Goal: Information Seeking & Learning: Check status

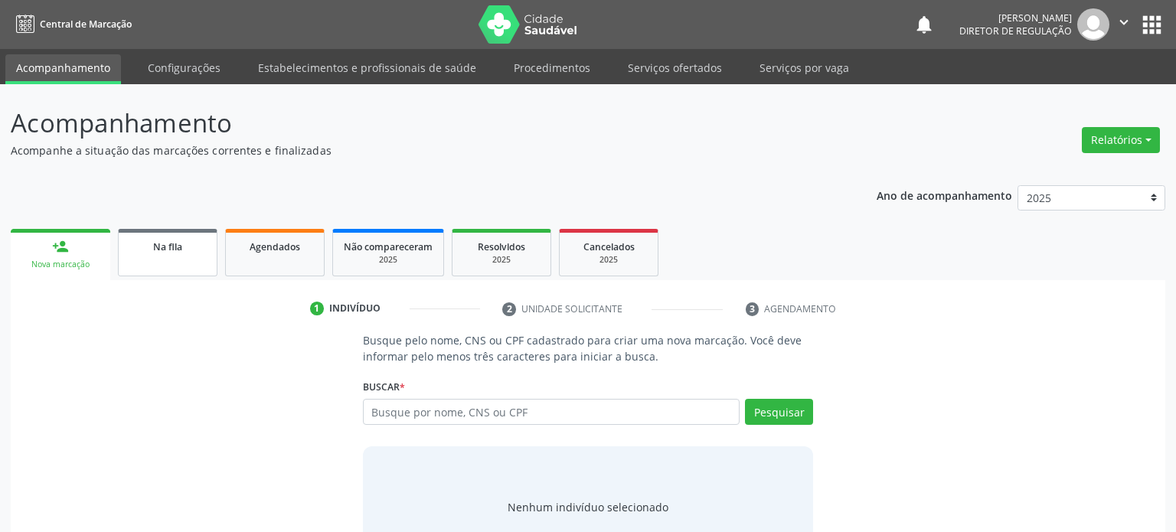
click at [146, 258] on link "Na fila" at bounding box center [168, 252] width 100 height 47
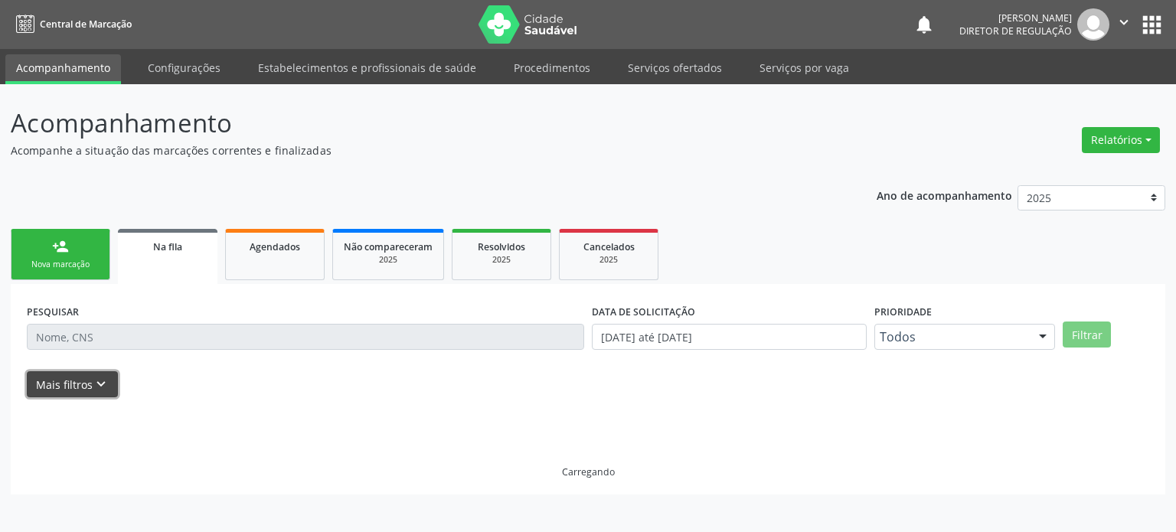
click at [93, 385] on icon "keyboard_arrow_down" at bounding box center [101, 384] width 17 height 17
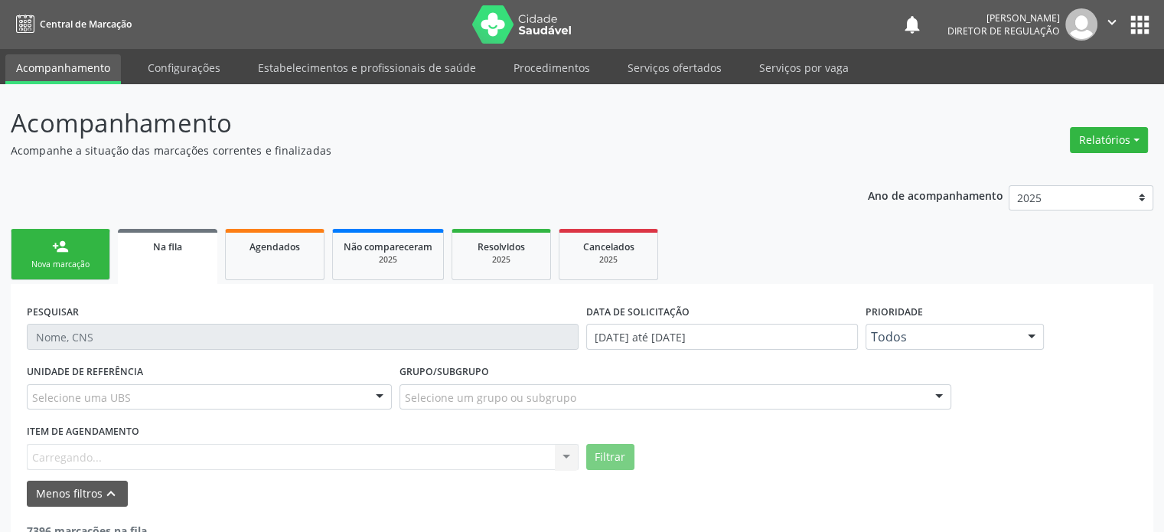
click at [444, 382] on label "Grupo/Subgrupo" at bounding box center [445, 373] width 90 height 24
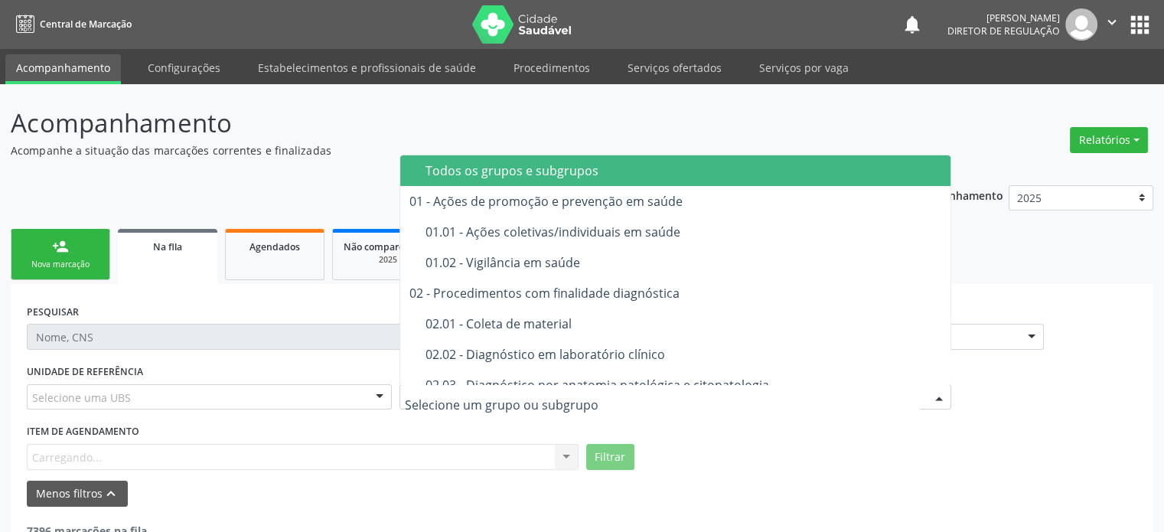
click at [449, 406] on div at bounding box center [676, 397] width 552 height 26
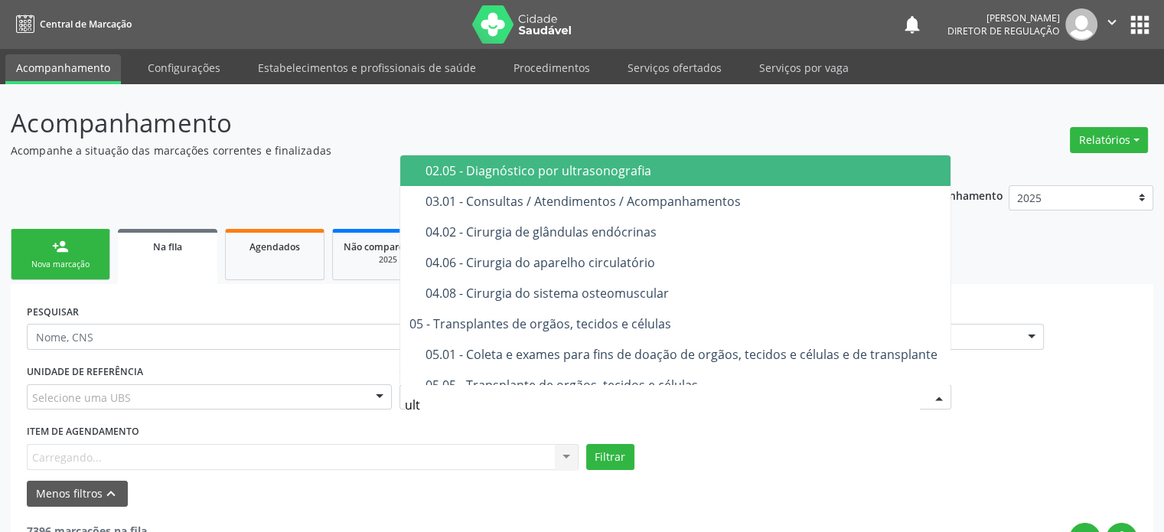
type input "ultr"
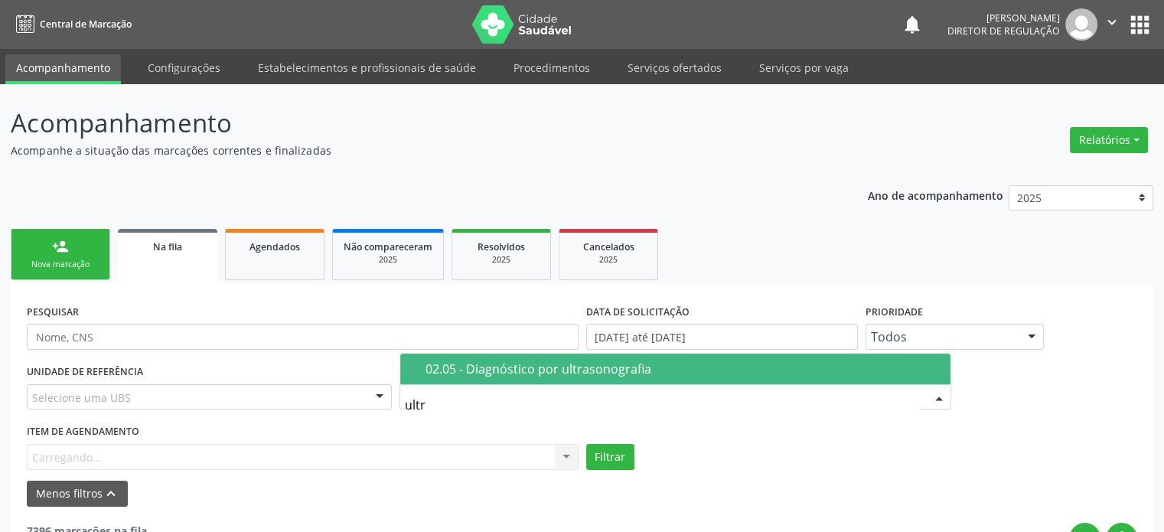
click at [507, 363] on div "02.05 - Diagnóstico por ultrasonografia" at bounding box center [684, 369] width 516 height 12
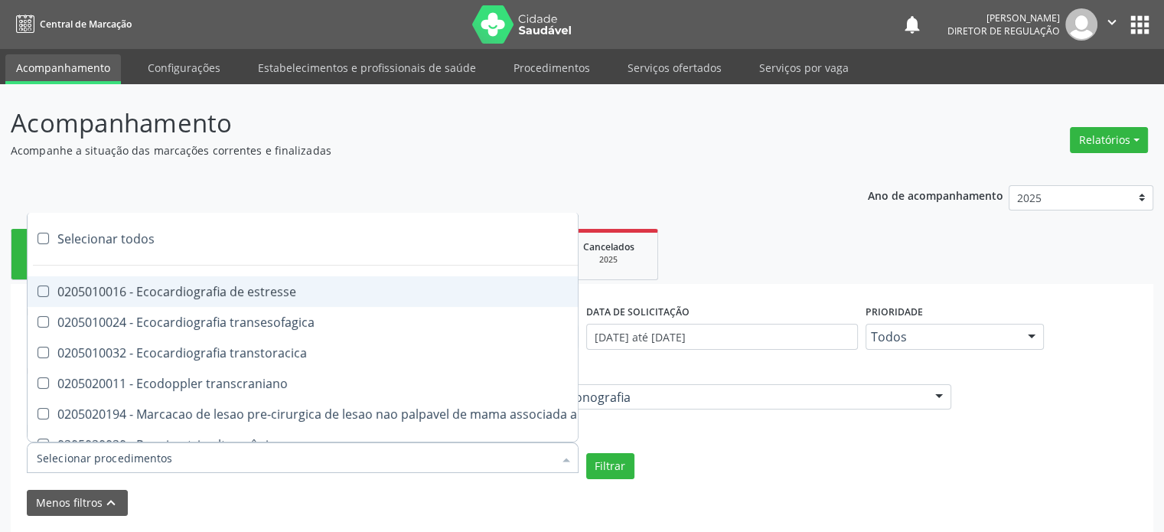
click at [177, 459] on div at bounding box center [303, 457] width 552 height 31
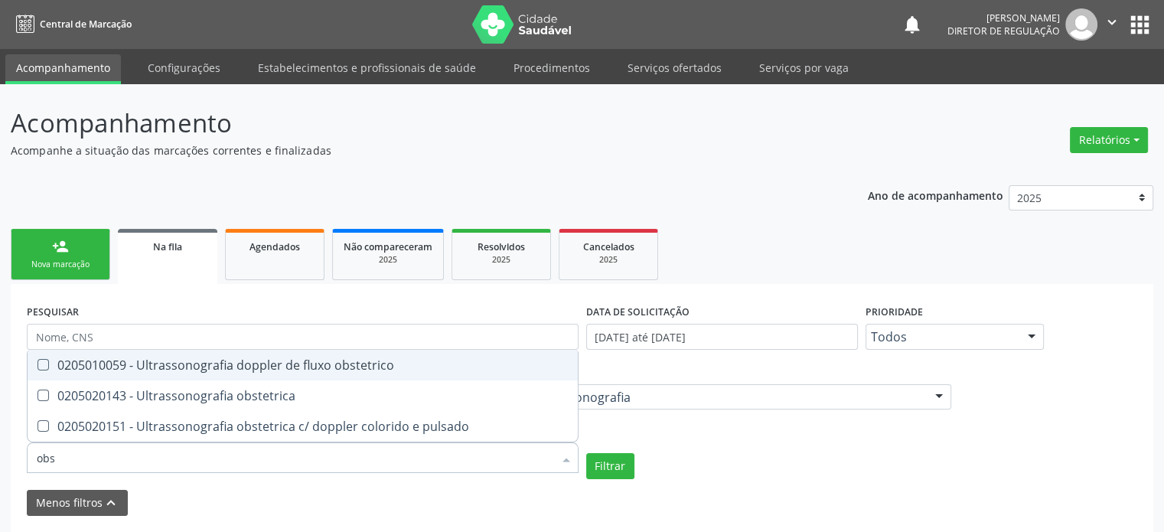
type input "obst"
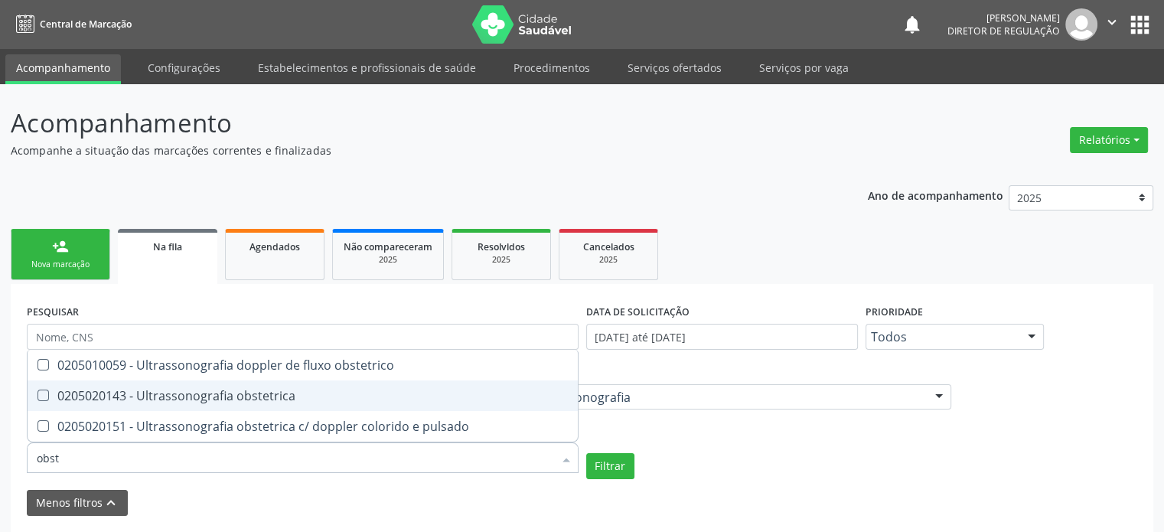
click at [207, 394] on div "0205020143 - Ultrassonografia obstetrica" at bounding box center [303, 396] width 532 height 12
checkbox obstetrica "true"
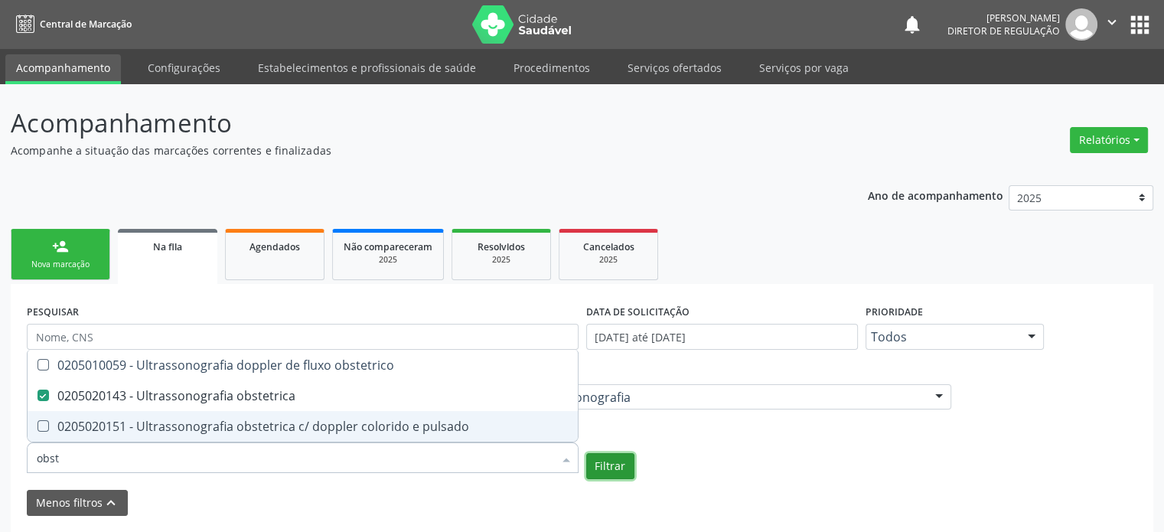
click at [610, 467] on button "Filtrar" at bounding box center [610, 466] width 48 height 26
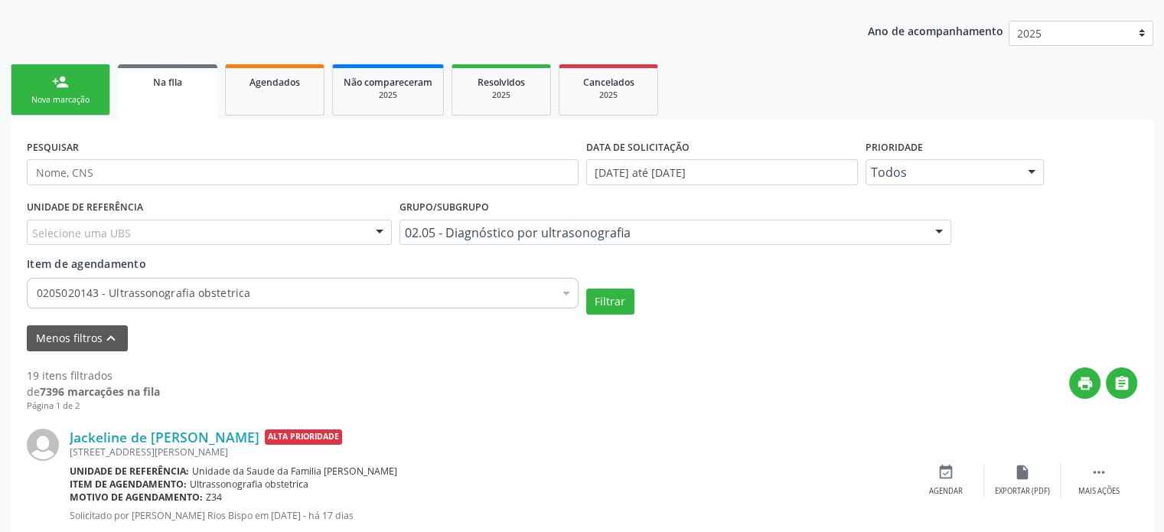
scroll to position [184, 0]
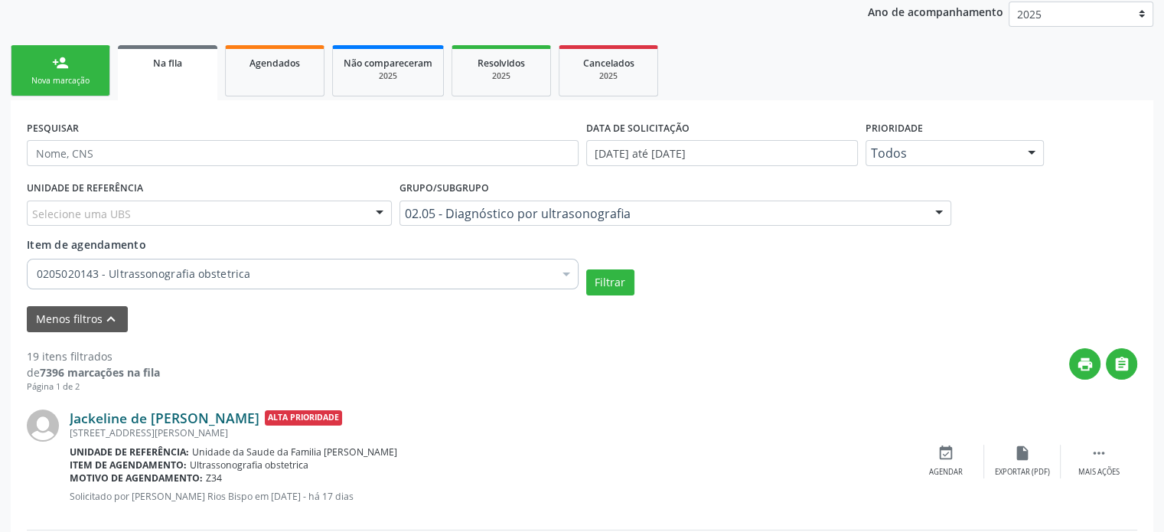
click at [117, 419] on link "Jackeline de [PERSON_NAME]" at bounding box center [165, 418] width 190 height 17
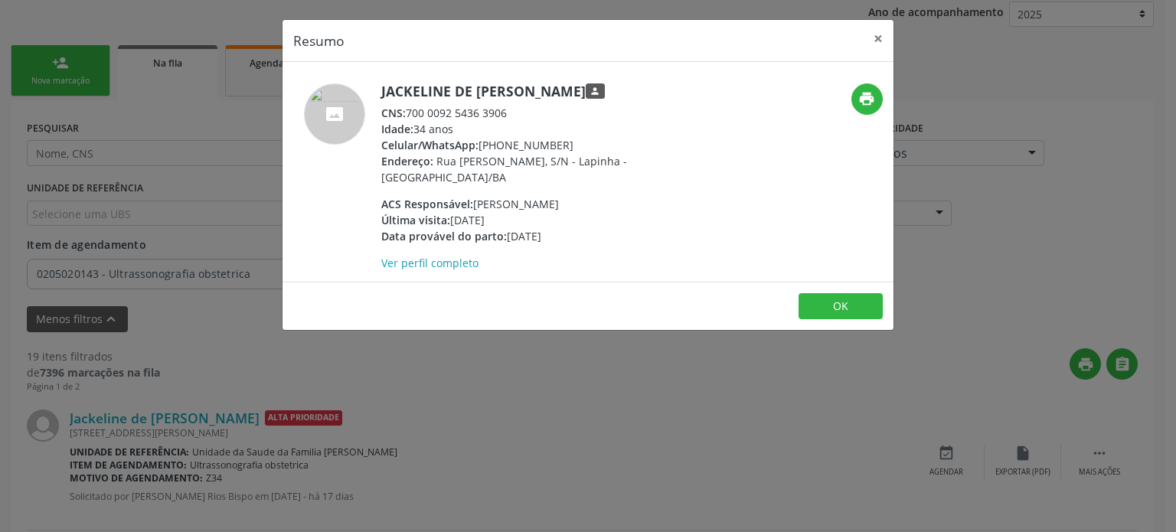
drag, startPoint x: 406, startPoint y: 116, endPoint x: 511, endPoint y: 122, distance: 105.8
click at [511, 122] on div "Jackeline de [PERSON_NAME] person CNS: 700 0092 5436 3906 Idade: 34 anos Celula…" at bounding box center [530, 177] width 298 height 188
click at [516, 115] on div "CNS: 700 0092 5436 3906" at bounding box center [530, 113] width 298 height 16
drag, startPoint x: 509, startPoint y: 111, endPoint x: 407, endPoint y: 111, distance: 101.8
click at [407, 111] on div "CNS: 700 0092 5436 3906" at bounding box center [530, 113] width 298 height 16
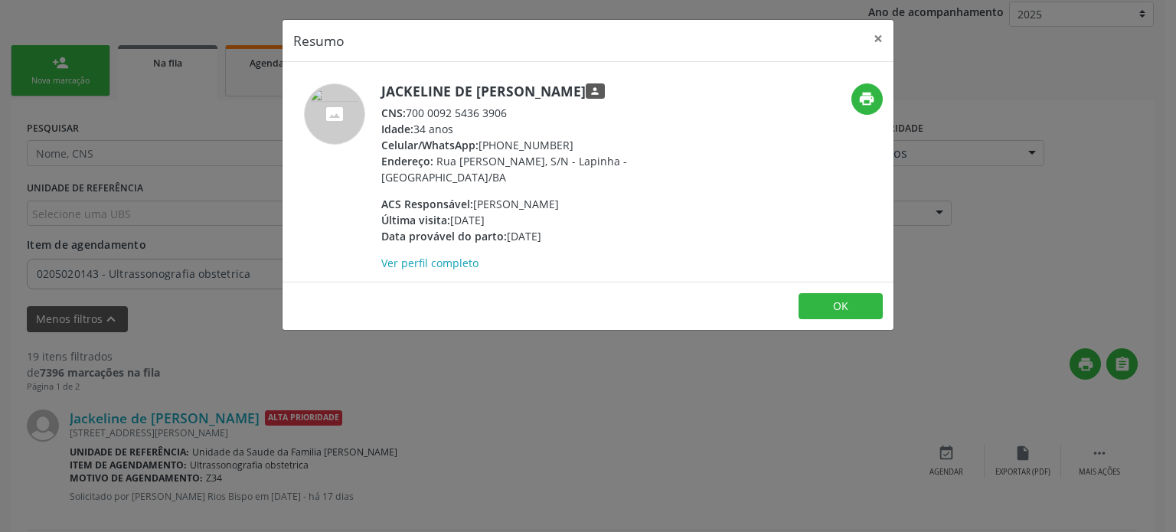
copy div "700 0092 5436 3906"
click at [197, 439] on div "Resumo × Jackeline de [DEMOGRAPHIC_DATA][PERSON_NAME] person CNS: 700 0092 5436…" at bounding box center [588, 266] width 1176 height 532
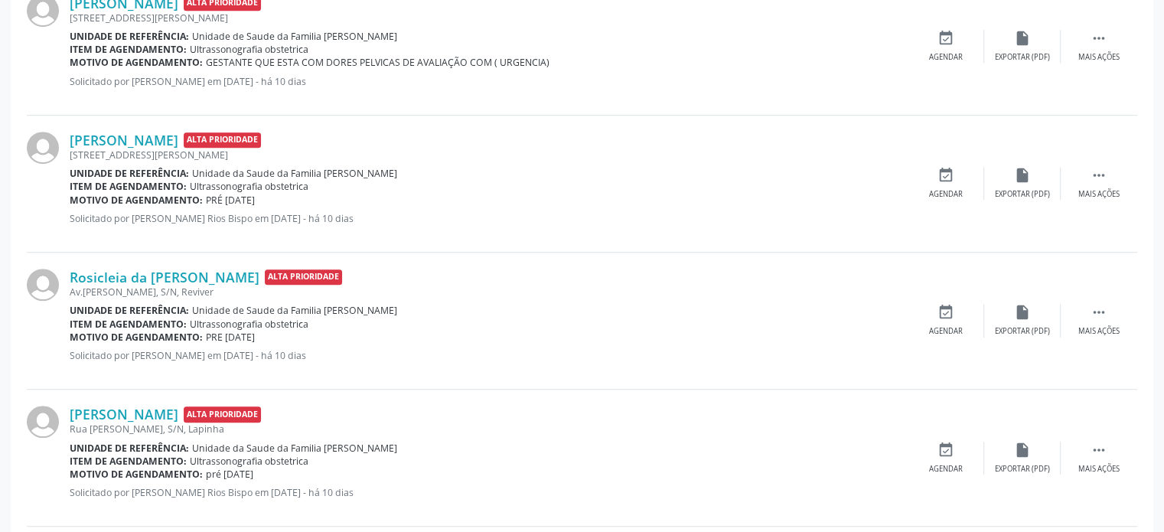
scroll to position [1102, 0]
